Goal: Transaction & Acquisition: Purchase product/service

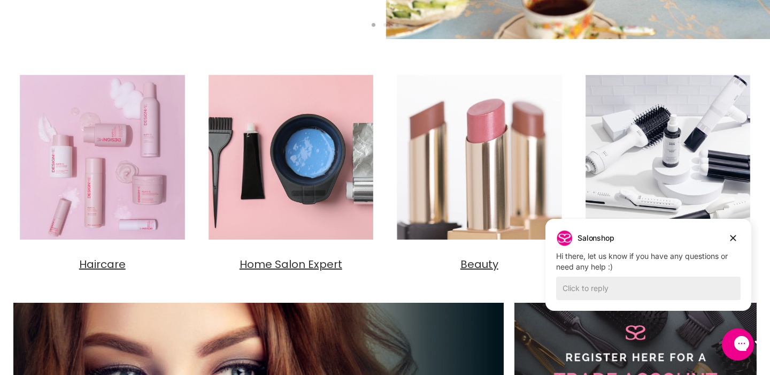
scroll to position [350, 0]
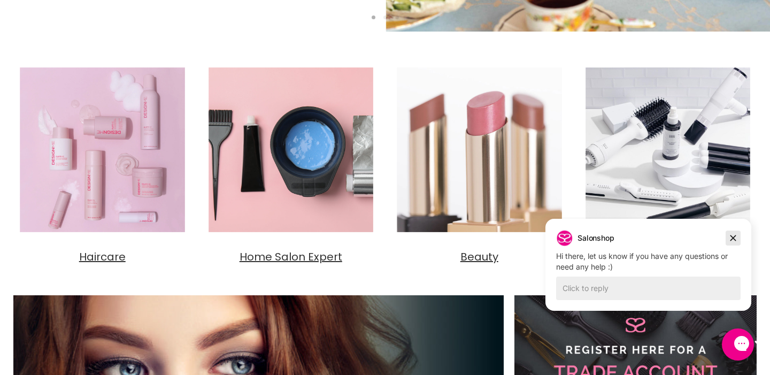
click at [731, 236] on icon "Dismiss campaign" at bounding box center [733, 238] width 6 height 6
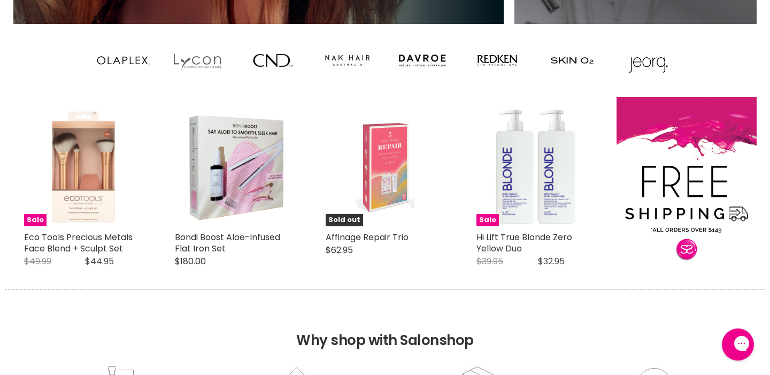
scroll to position [920, 0]
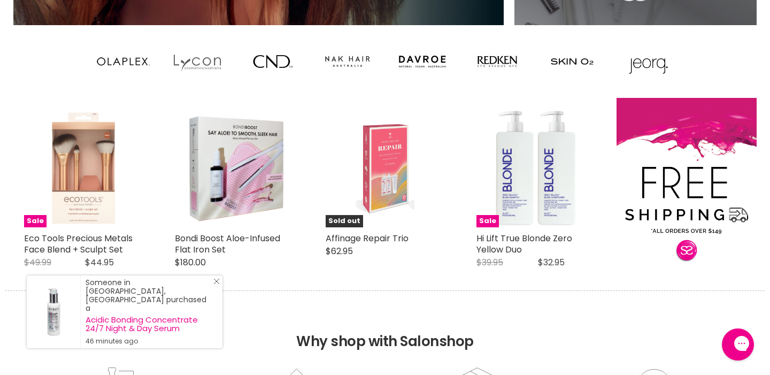
click at [218, 284] on icon "Close Icon" at bounding box center [216, 281] width 6 height 6
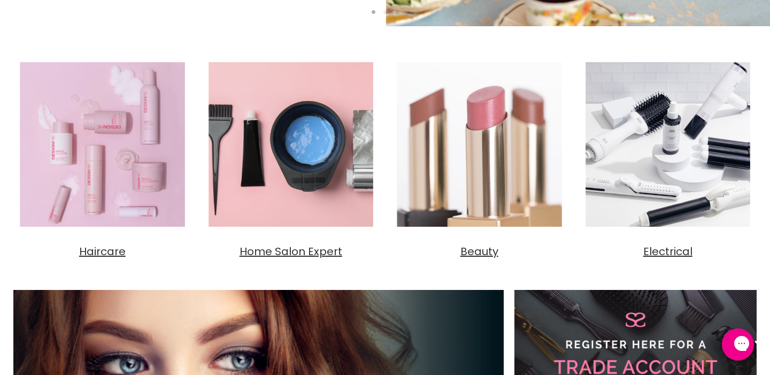
scroll to position [355, 0]
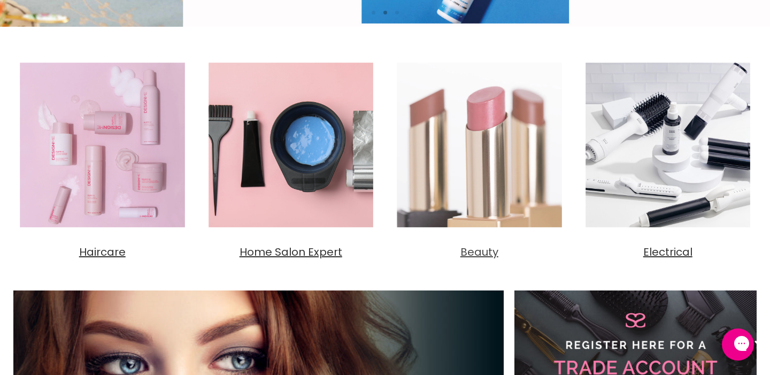
click at [484, 245] on span "Beauty" at bounding box center [479, 251] width 38 height 15
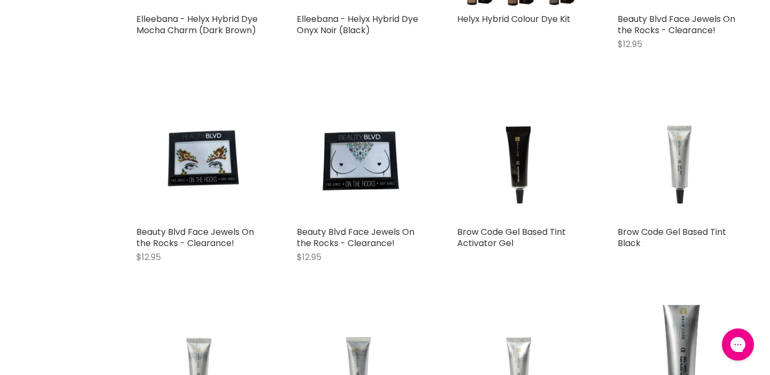
scroll to position [1016, 0]
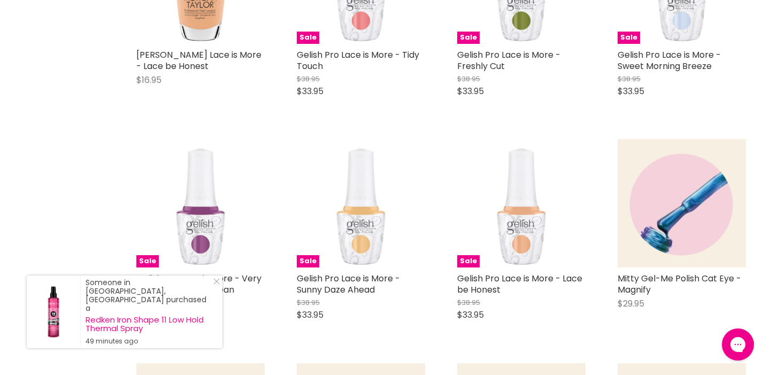
scroll to position [4052, 0]
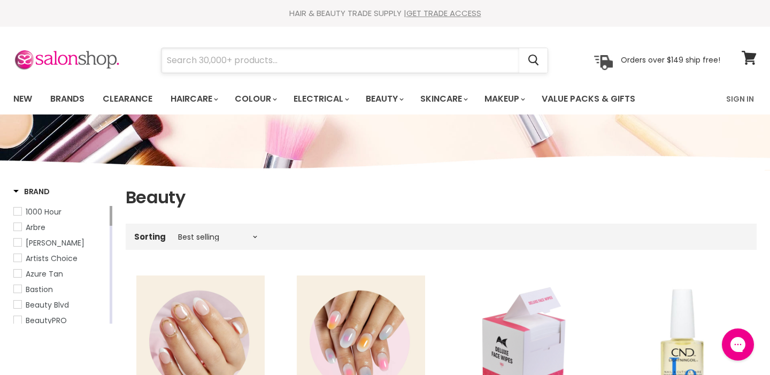
click at [249, 65] on input "Search" at bounding box center [340, 60] width 358 height 25
